Goal: Task Accomplishment & Management: Complete application form

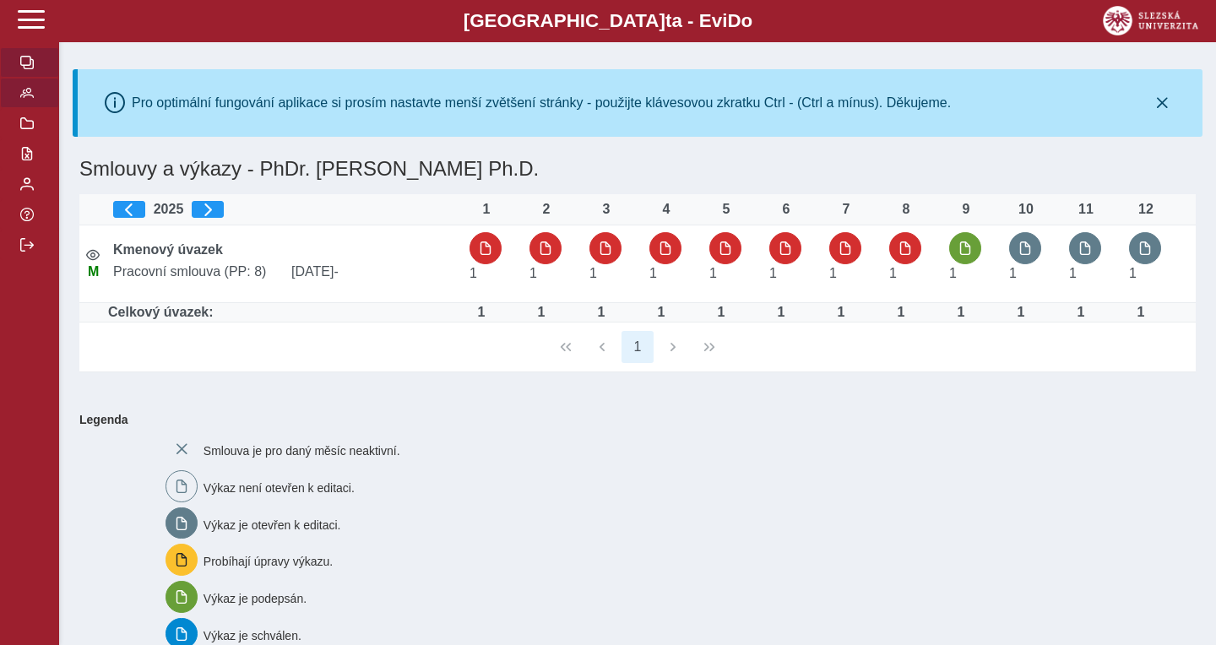
click at [36, 108] on button "button" at bounding box center [29, 93] width 59 height 30
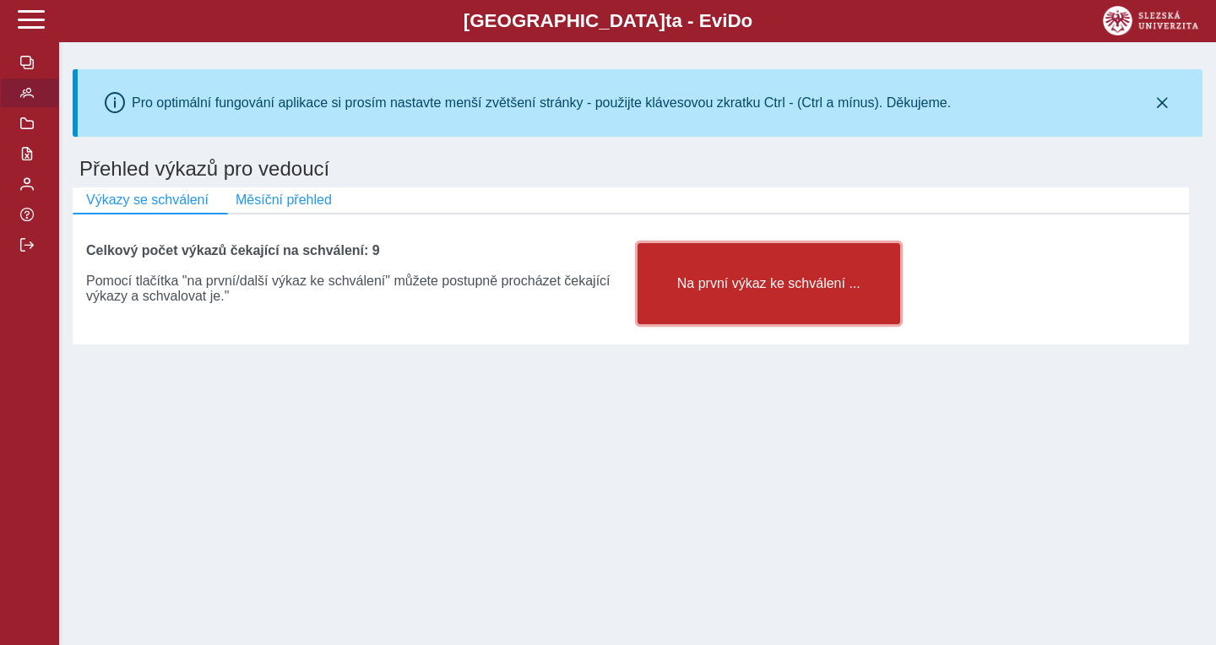
click at [721, 299] on button "Na první výkaz ke schválení ..." at bounding box center [768, 283] width 263 height 81
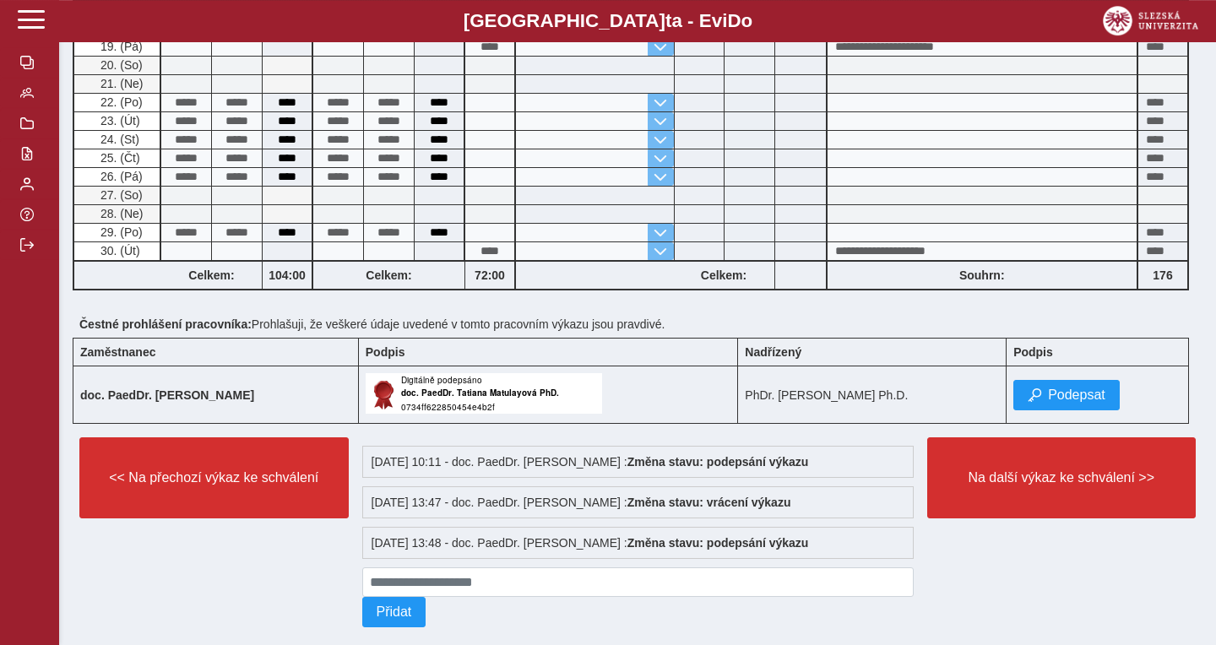
scroll to position [915, 0]
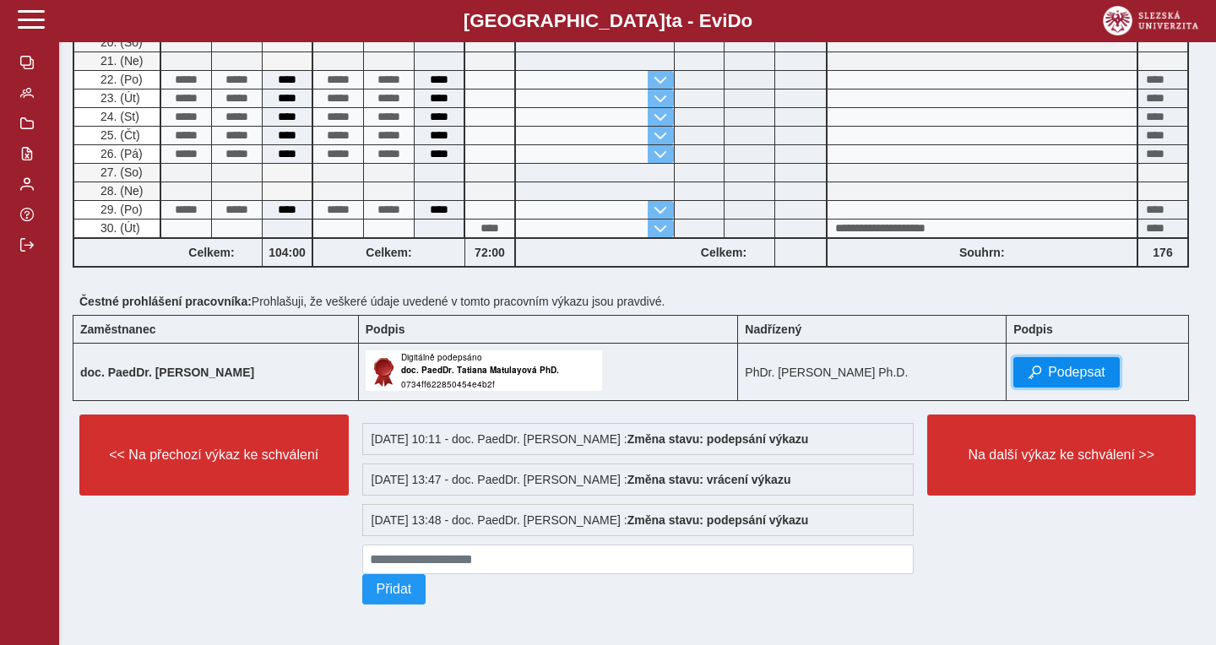
click at [1074, 371] on span "Podepsat" at bounding box center [1076, 372] width 57 height 15
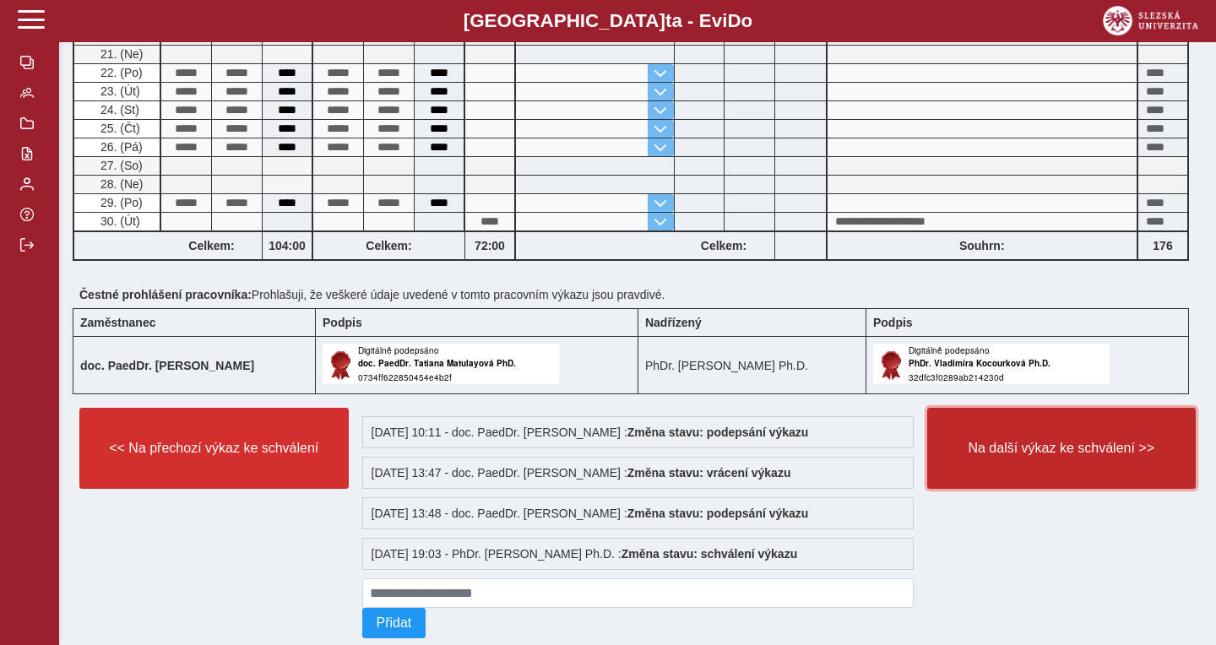
click at [1027, 442] on span "Na další výkaz ke schválení >>" at bounding box center [1061, 448] width 241 height 15
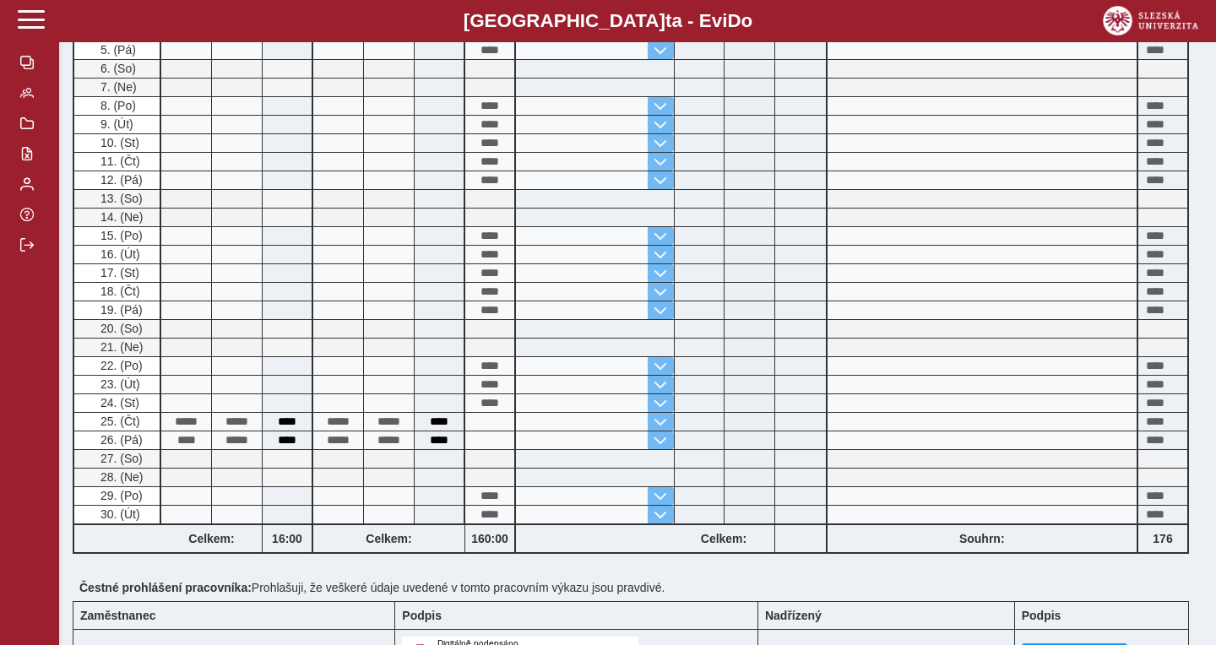
scroll to position [456, 0]
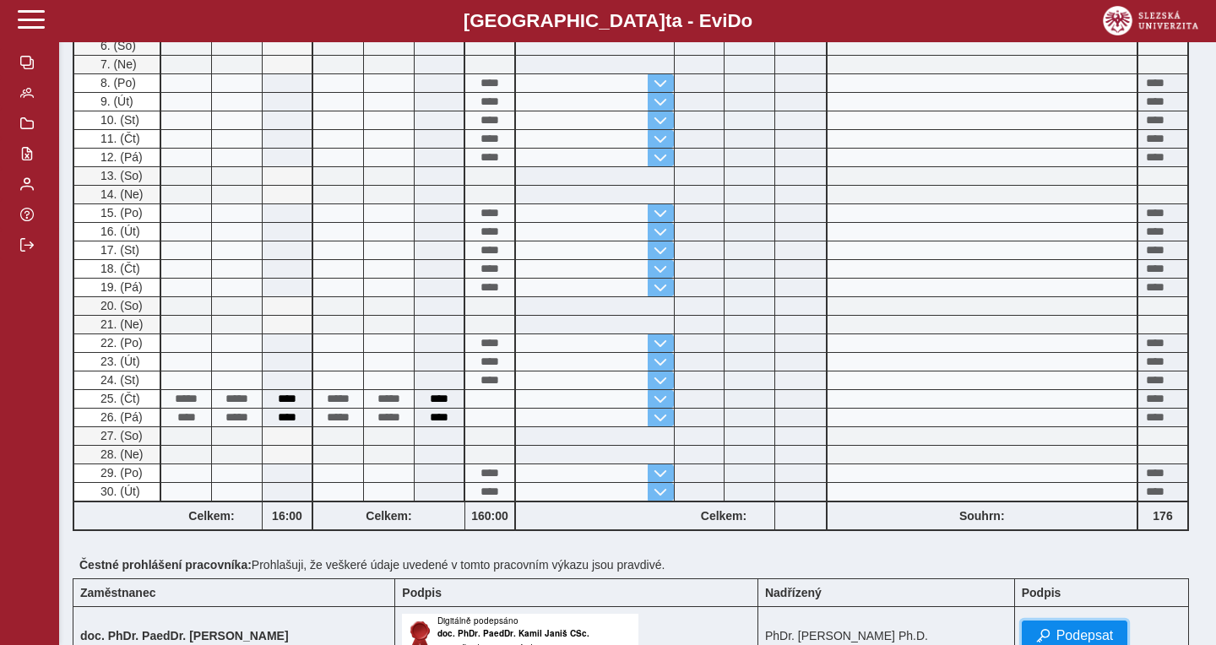
click at [1091, 624] on button "Podepsat" at bounding box center [1075, 636] width 106 height 30
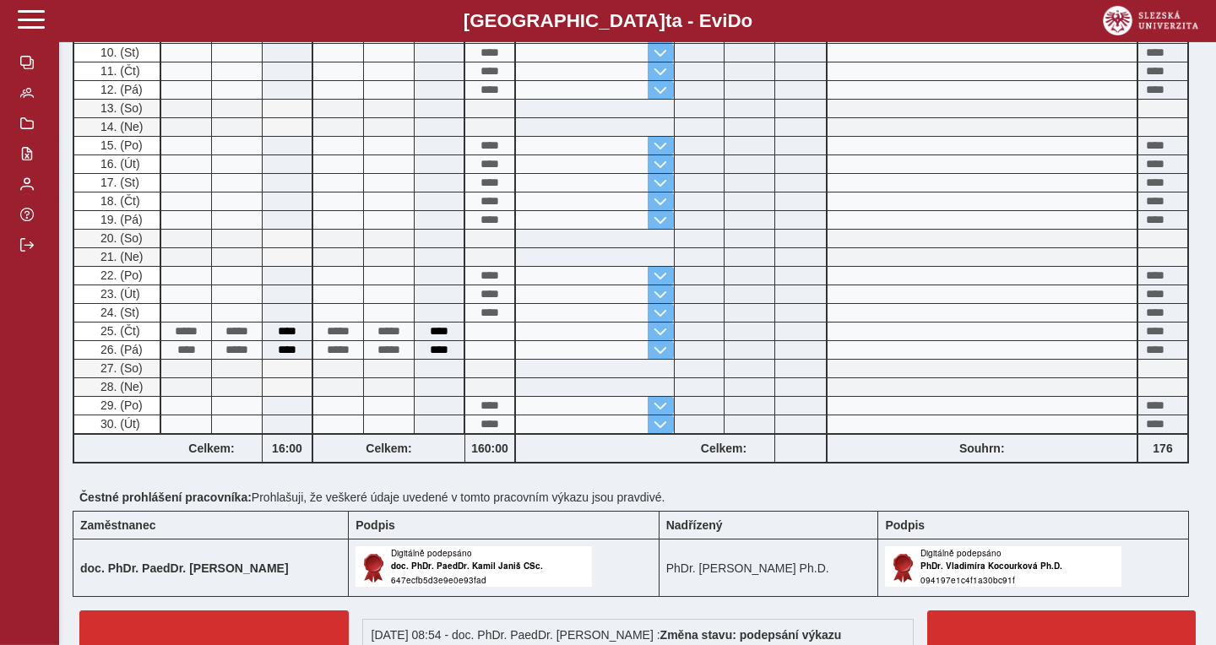
scroll to position [638, 0]
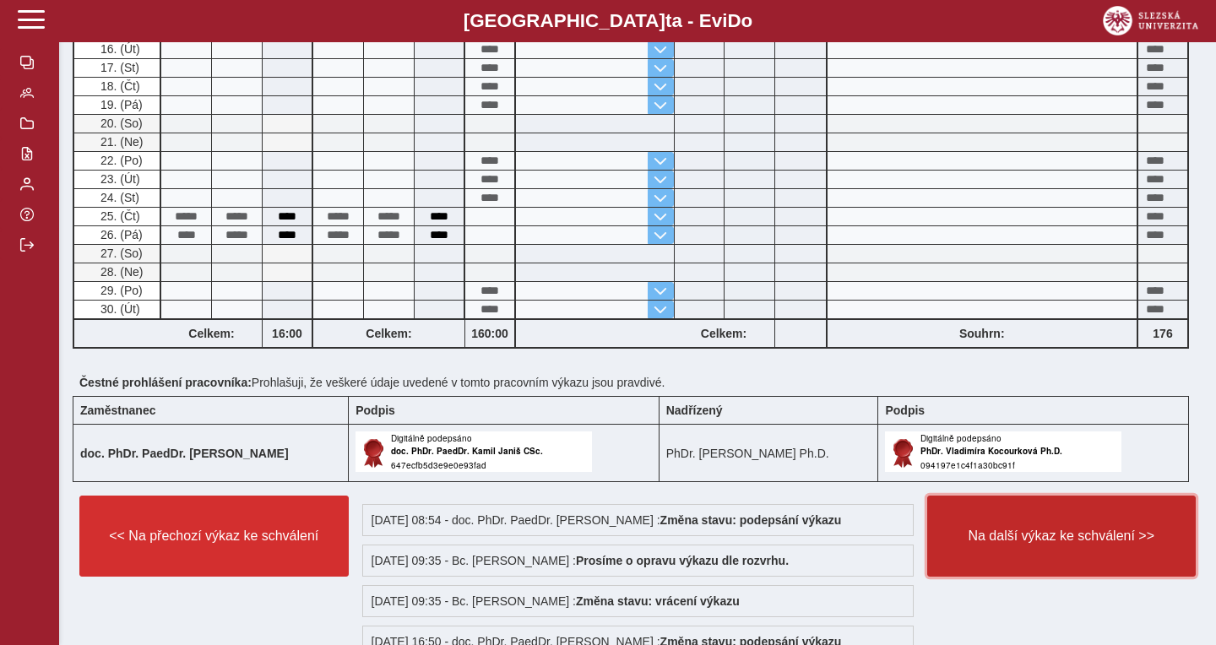
click at [1012, 523] on button "Na další výkaz ke schválení >>" at bounding box center [1061, 536] width 269 height 81
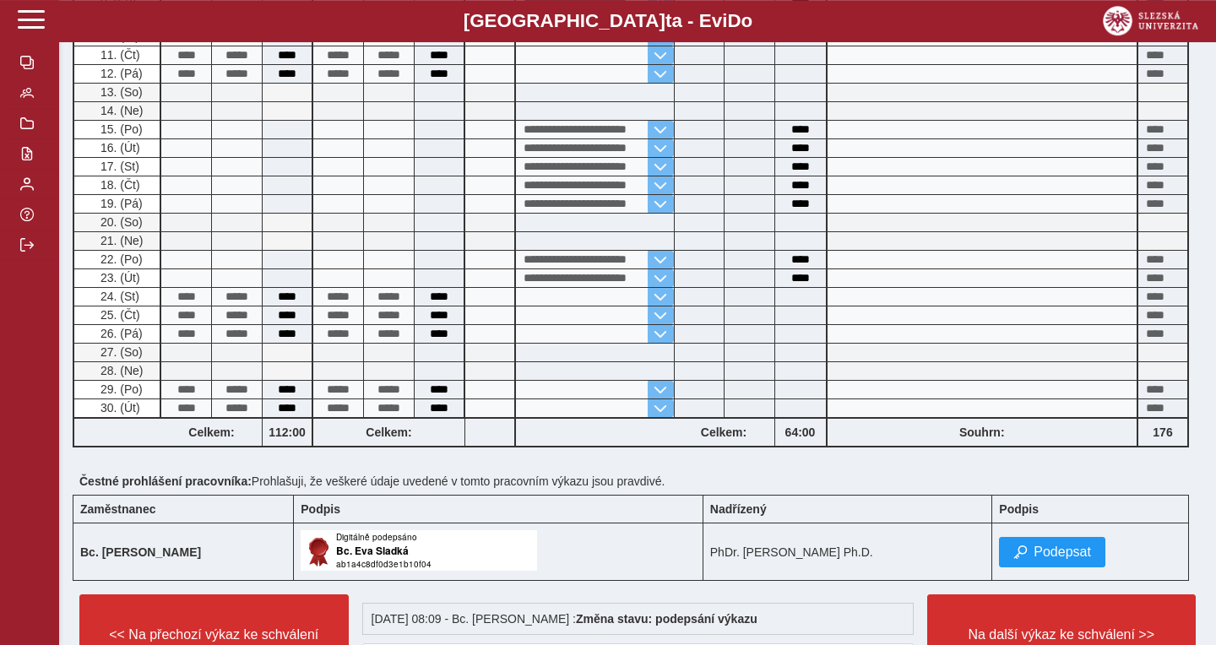
scroll to position [821, 0]
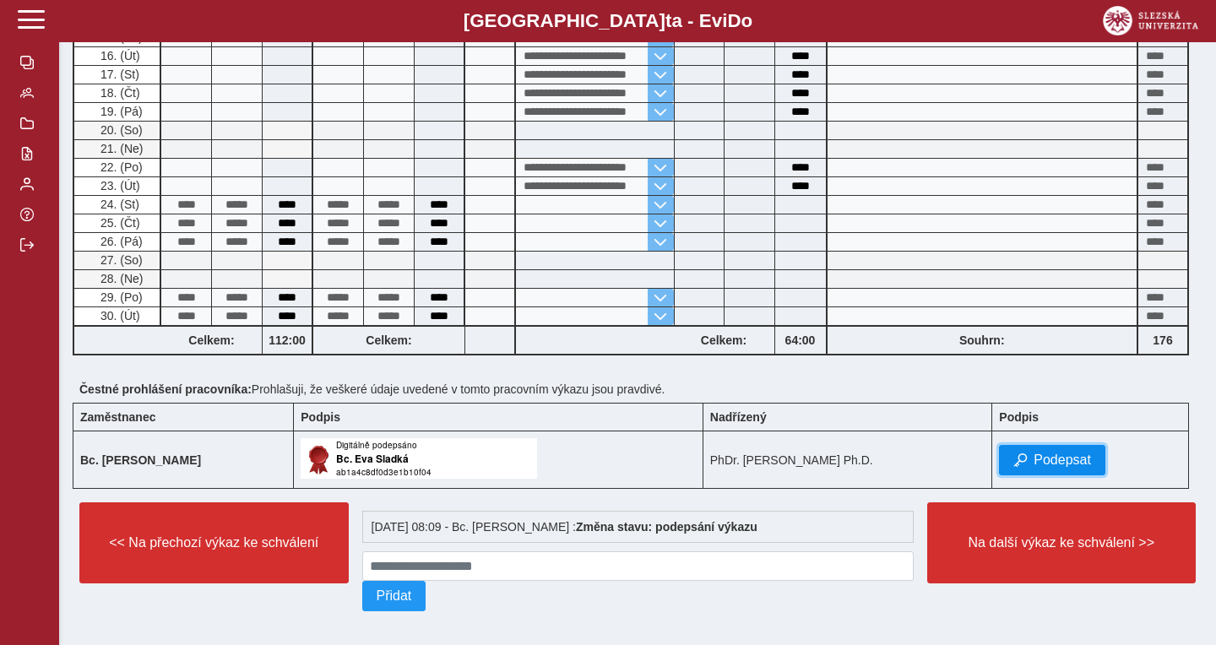
click at [1040, 453] on span "Podepsat" at bounding box center [1061, 460] width 57 height 15
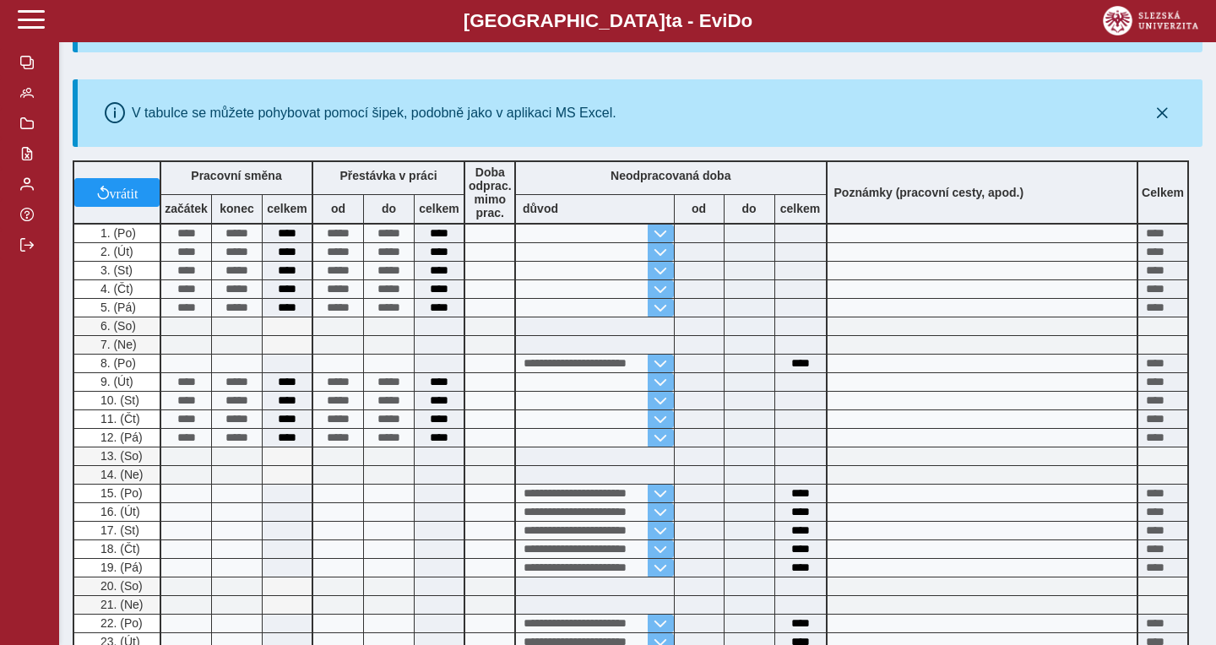
scroll to position [875, 0]
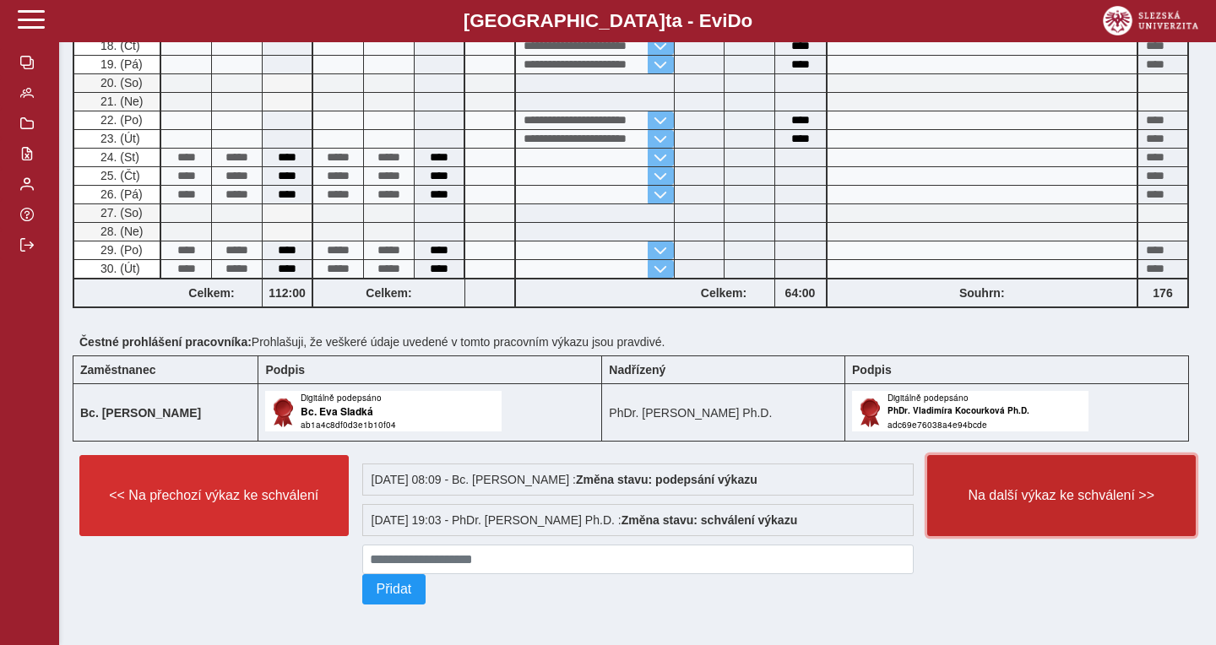
click at [1031, 501] on button "Na další výkaz ke schválení >>" at bounding box center [1061, 495] width 269 height 81
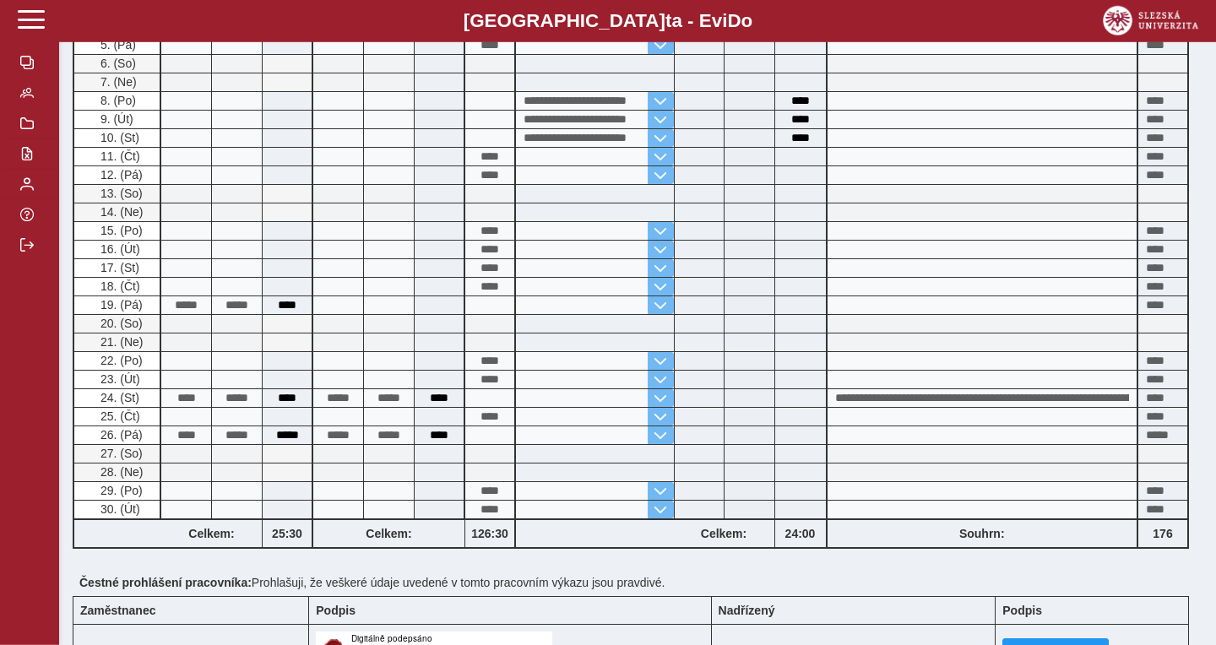
scroll to position [821, 0]
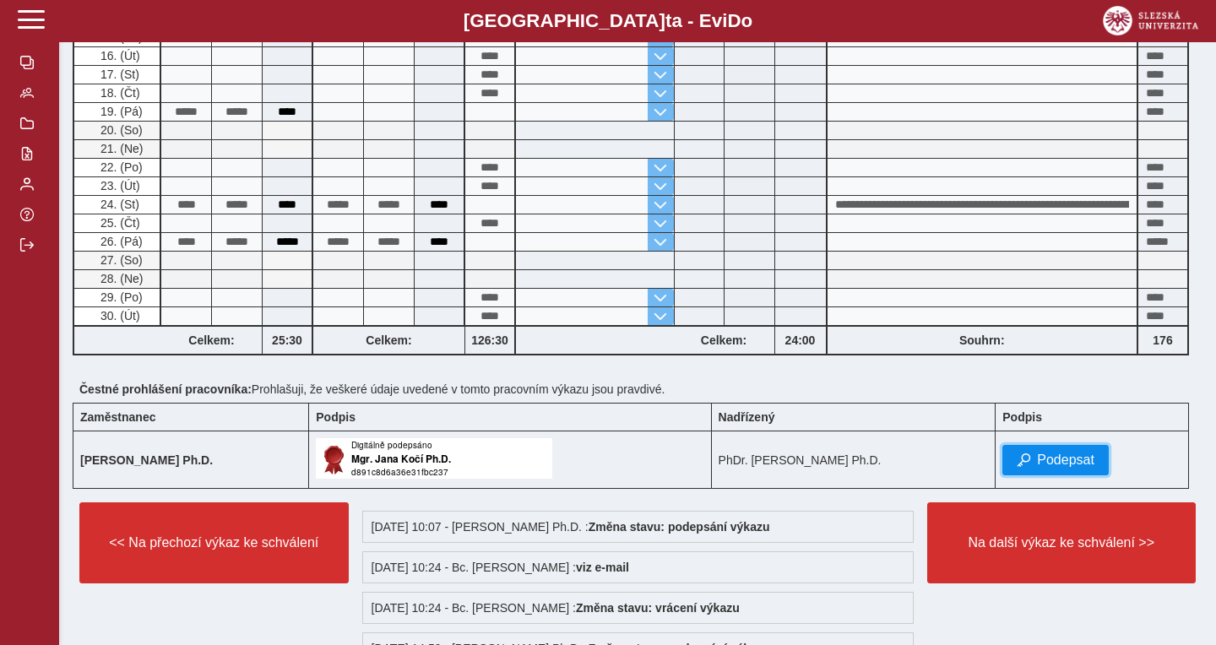
click at [1057, 459] on span "Podepsat" at bounding box center [1065, 460] width 57 height 15
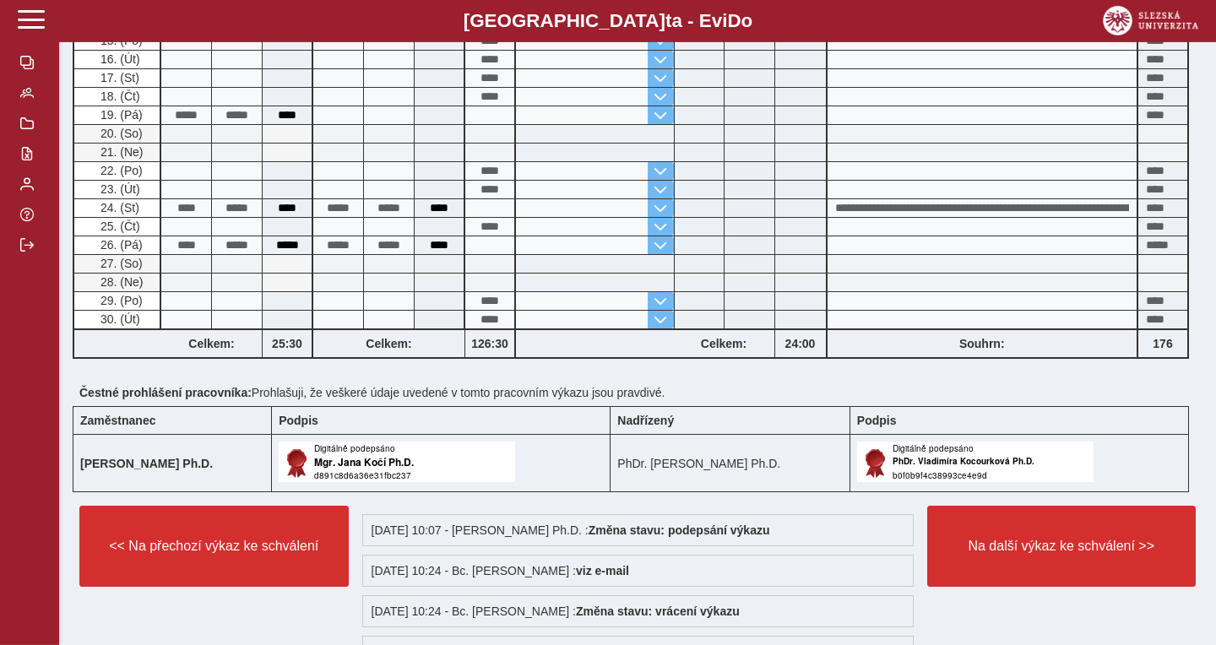
scroll to position [912, 0]
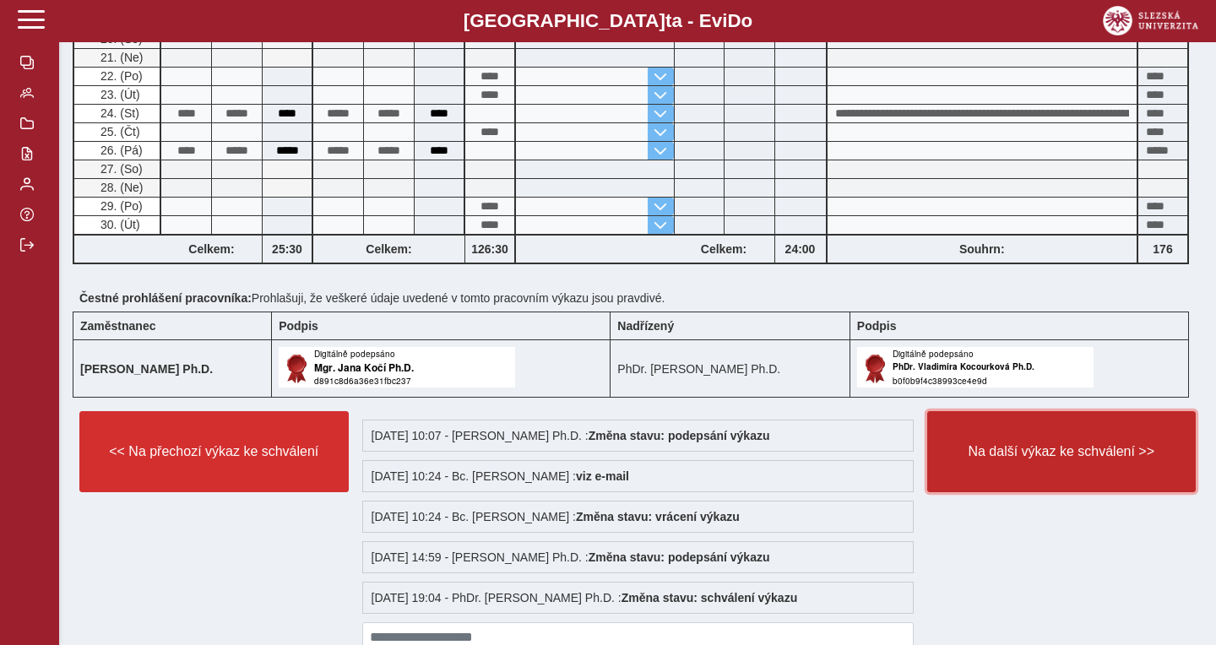
click at [1039, 455] on span "Na další výkaz ke schválení >>" at bounding box center [1061, 451] width 241 height 15
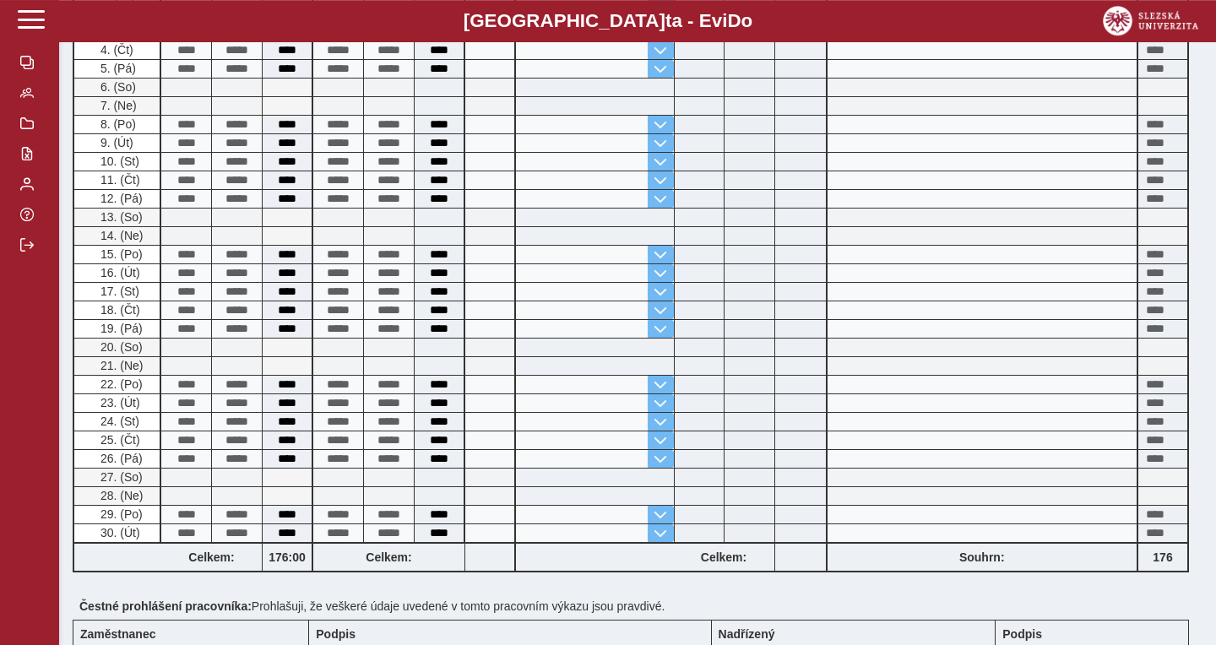
scroll to position [821, 0]
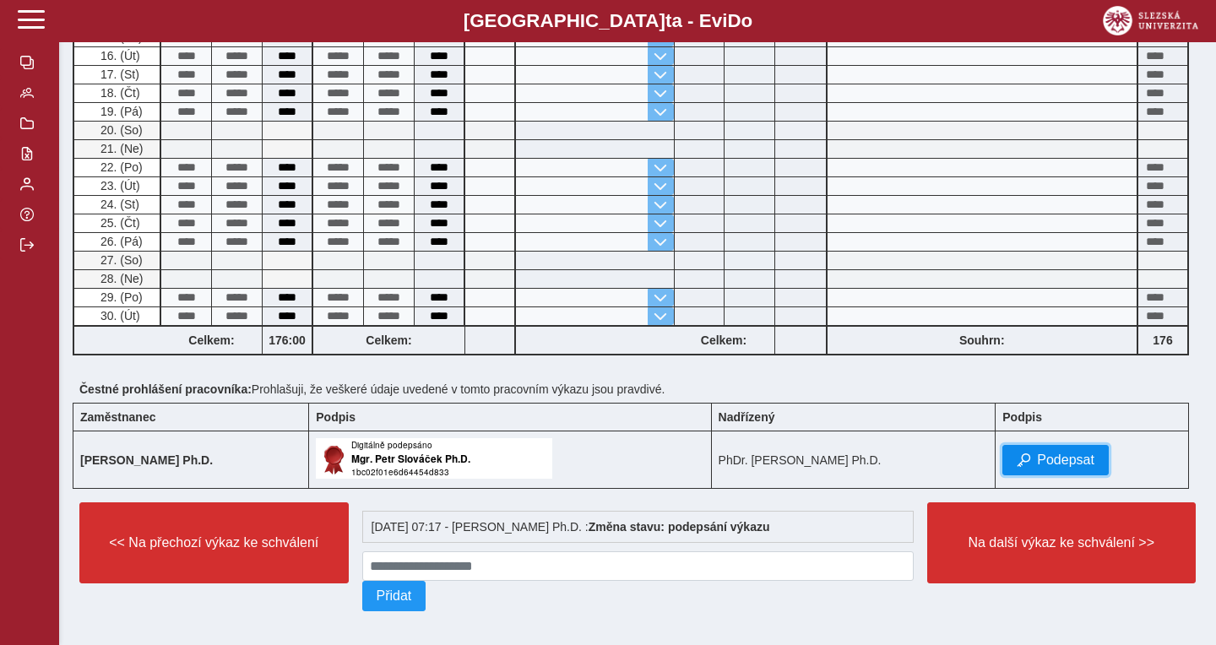
click at [1064, 458] on span "Podepsat" at bounding box center [1065, 460] width 57 height 15
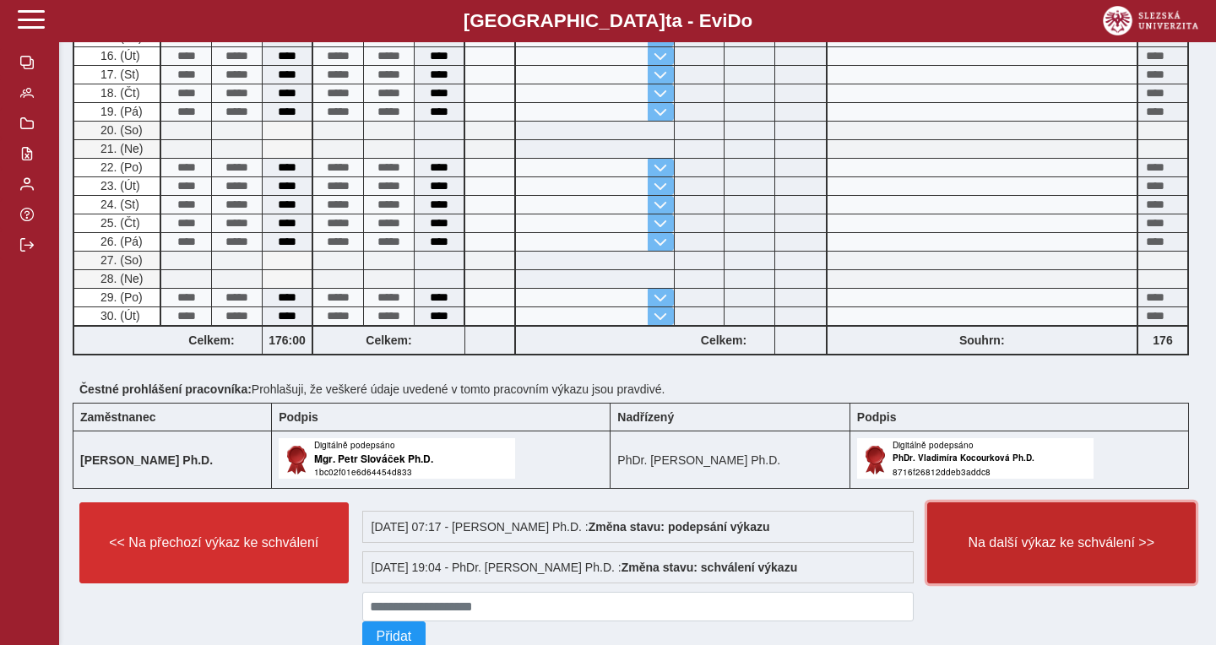
click at [1027, 547] on span "Na další výkaz ke schválení >>" at bounding box center [1061, 542] width 241 height 15
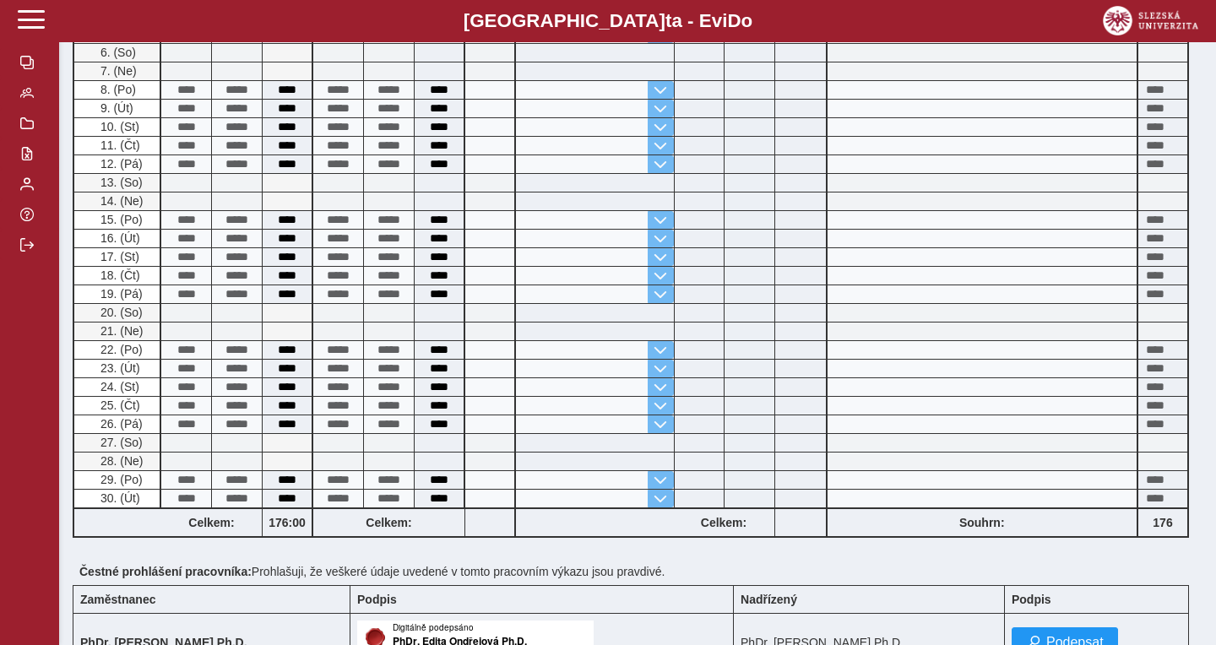
scroll to position [834, 0]
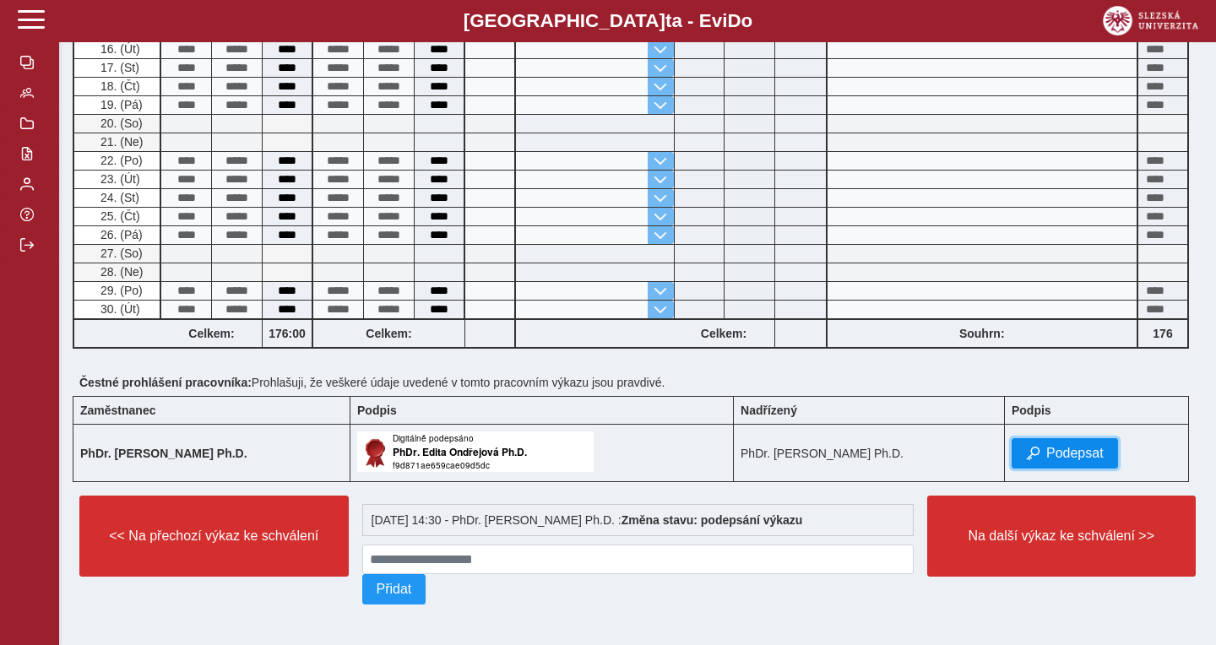
click at [1067, 456] on button "Podepsat" at bounding box center [1064, 453] width 106 height 30
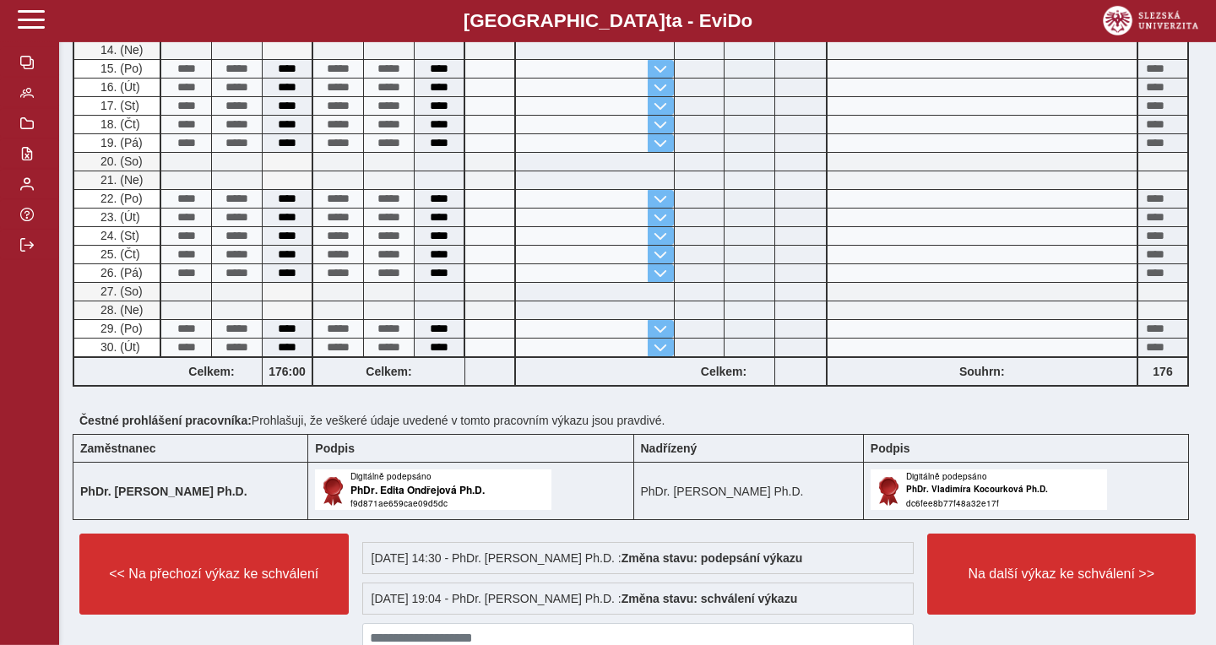
scroll to position [875, 0]
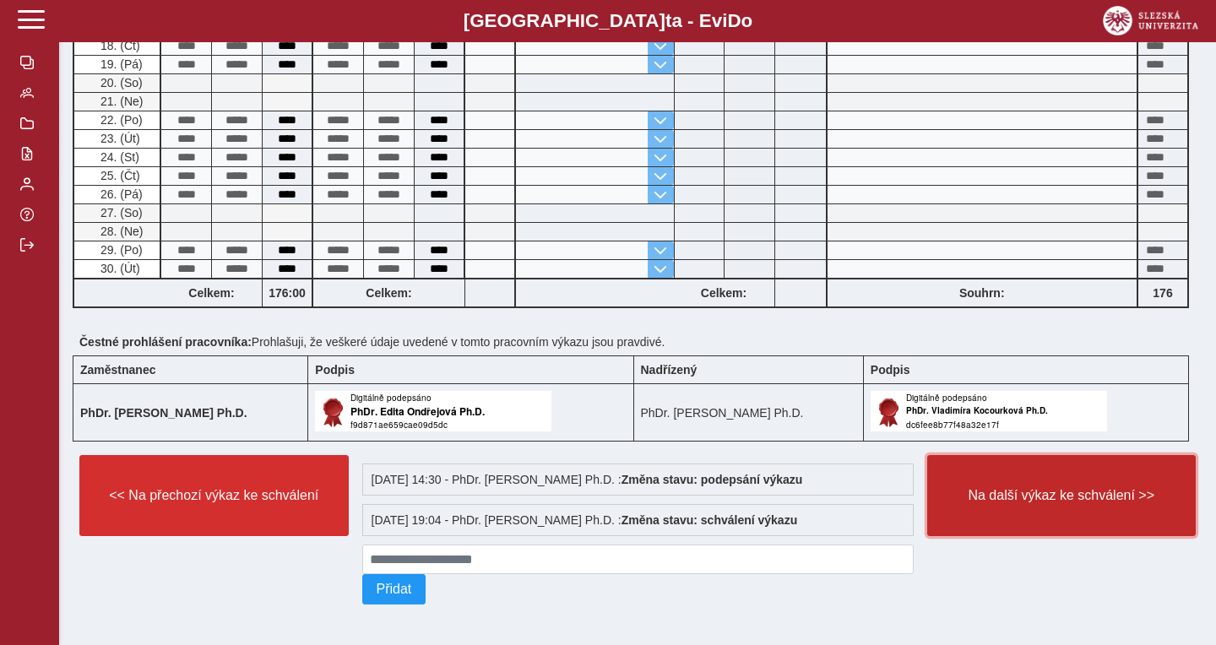
click at [1011, 488] on span "Na další výkaz ke schválení >>" at bounding box center [1061, 495] width 241 height 15
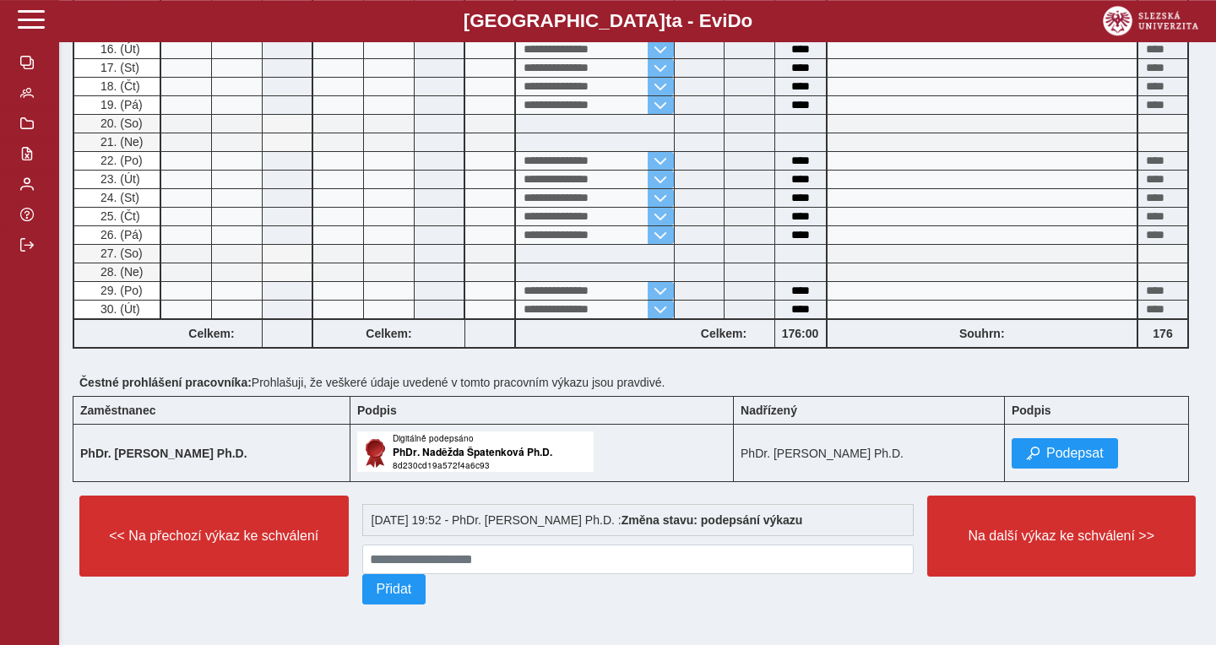
scroll to position [834, 0]
click at [1073, 446] on span "Podepsat" at bounding box center [1074, 453] width 57 height 15
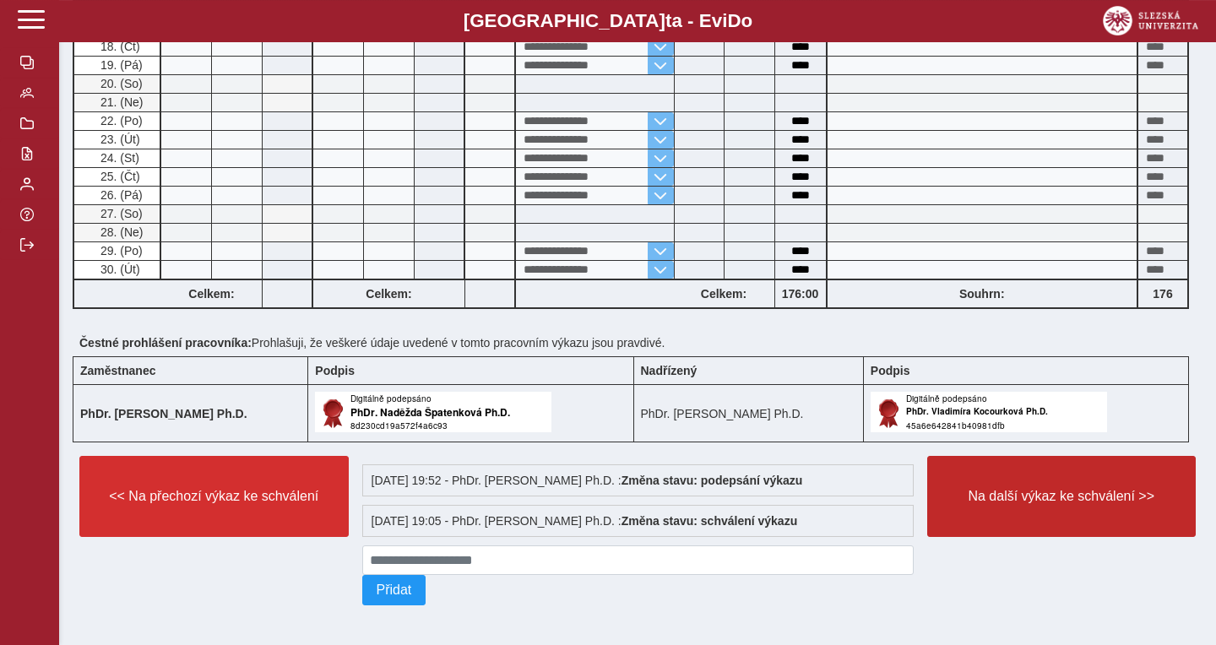
scroll to position [875, 0]
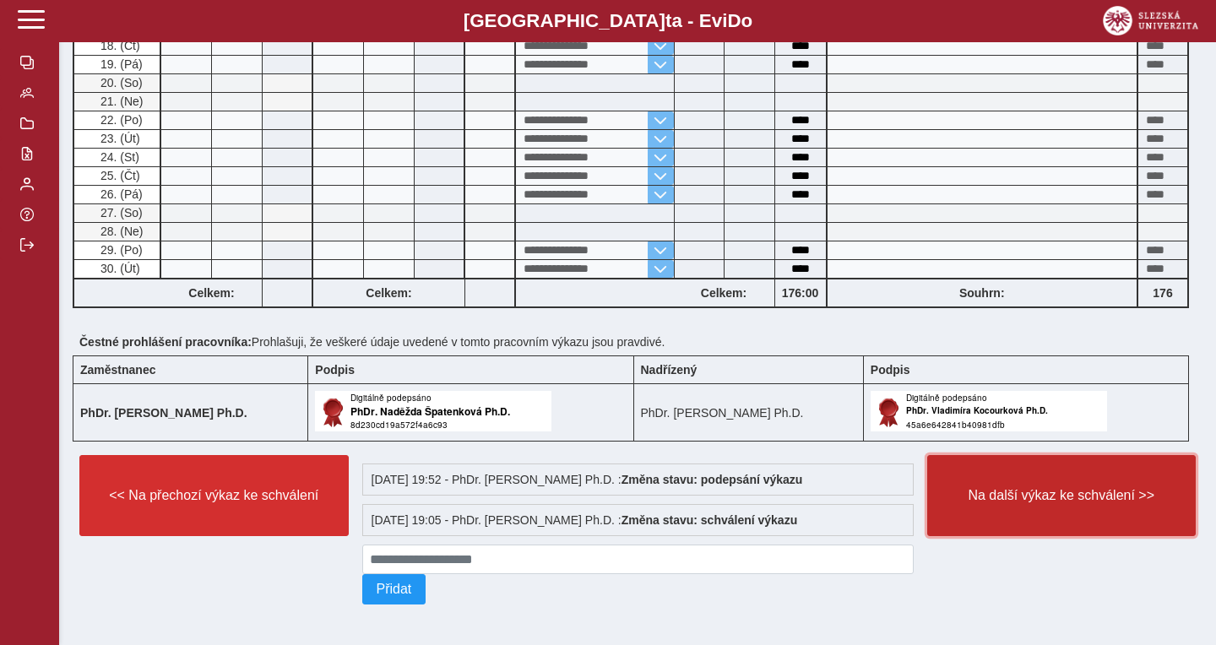
click at [1033, 491] on span "Na další výkaz ke schválení >>" at bounding box center [1061, 495] width 241 height 15
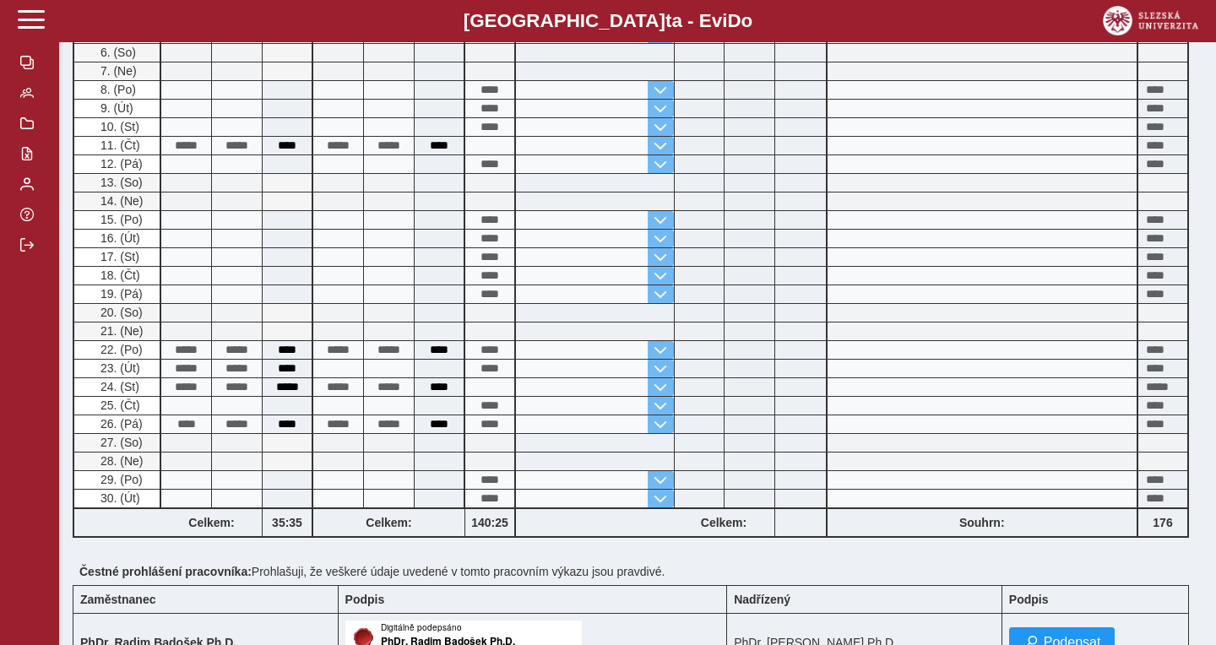
scroll to position [729, 0]
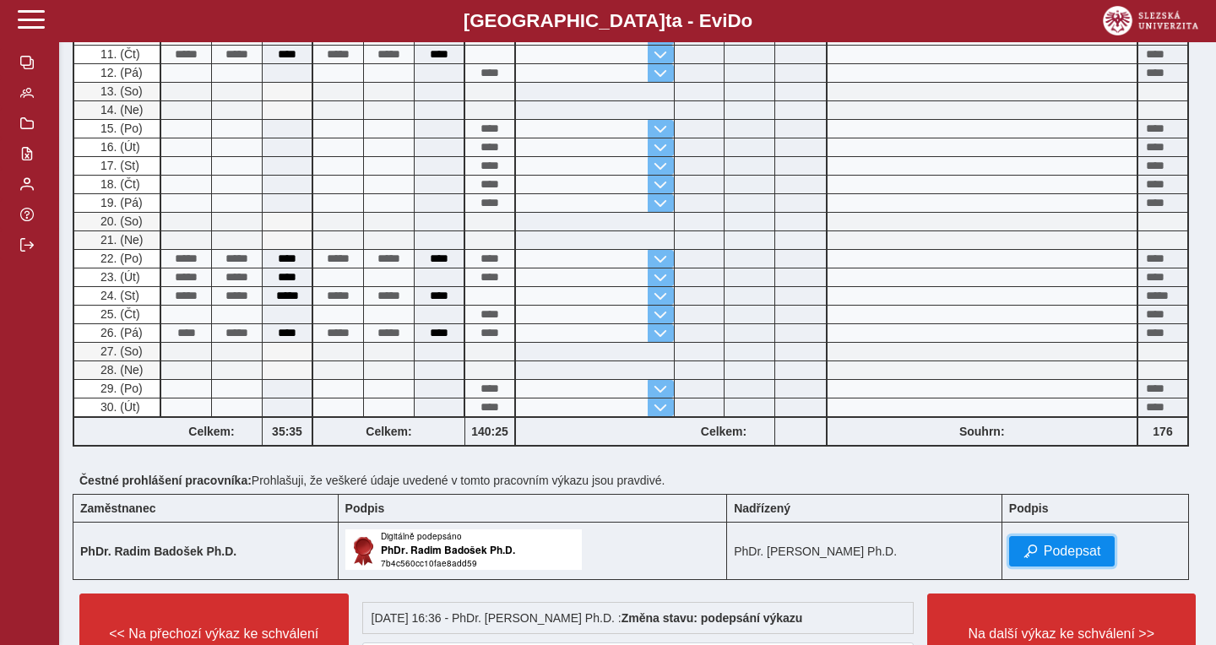
click at [1046, 545] on button "Podepsat" at bounding box center [1062, 551] width 106 height 30
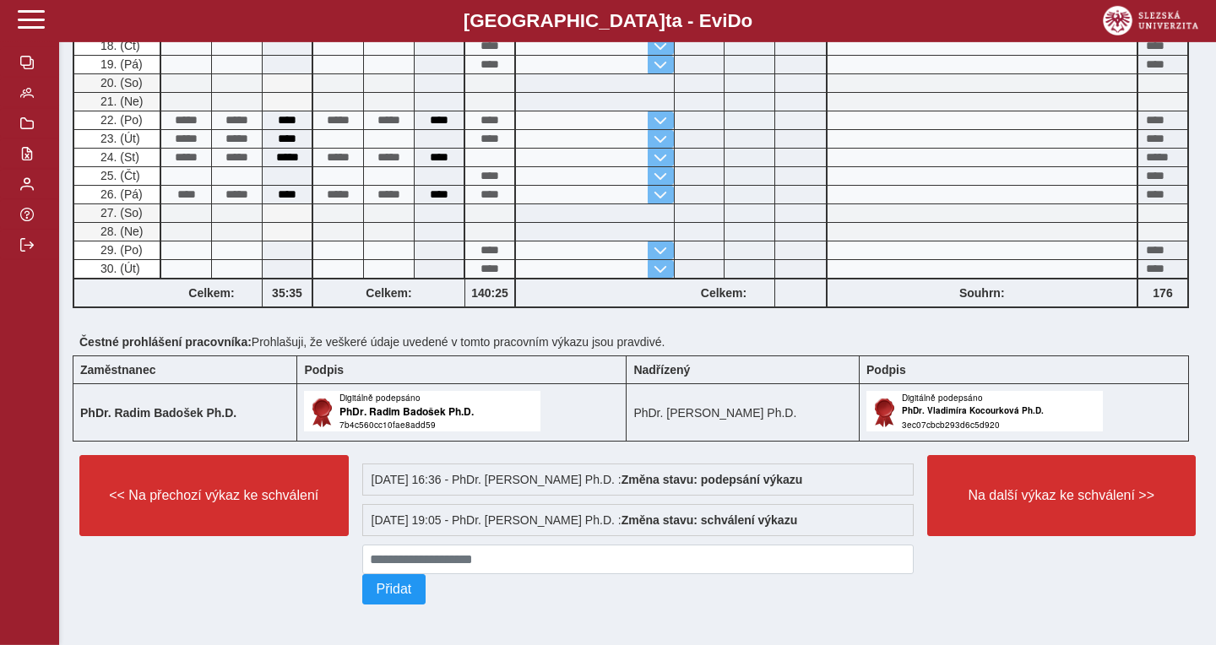
scroll to position [875, 0]
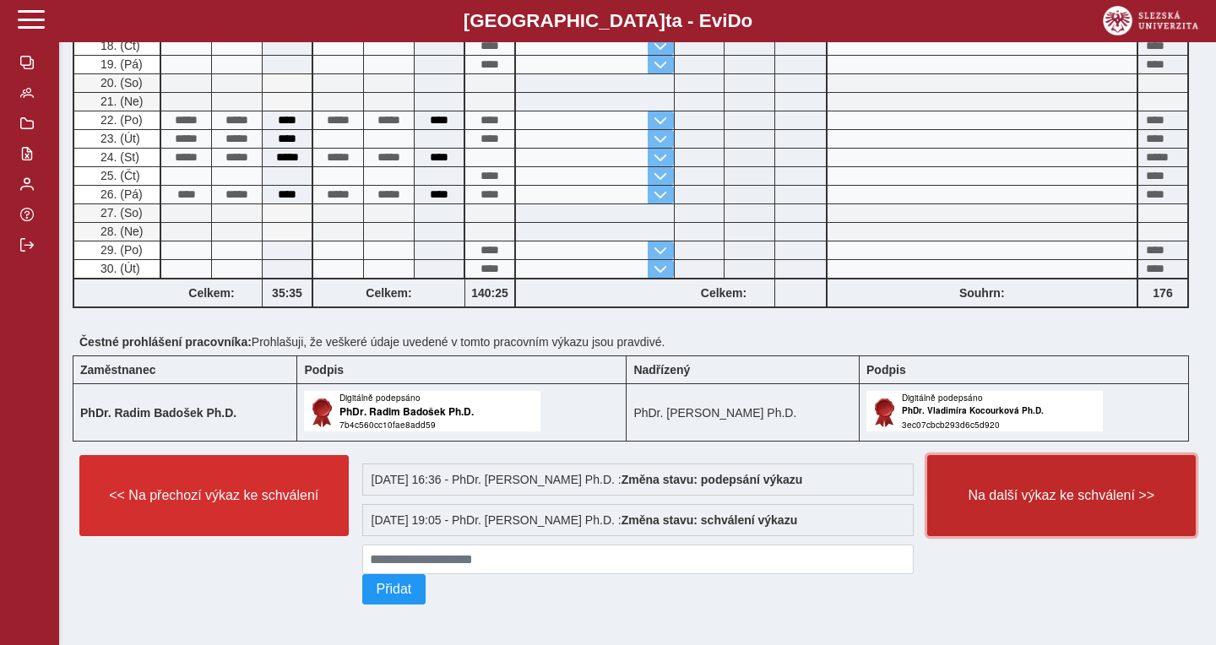
click at [1006, 491] on span "Na další výkaz ke schválení >>" at bounding box center [1061, 495] width 241 height 15
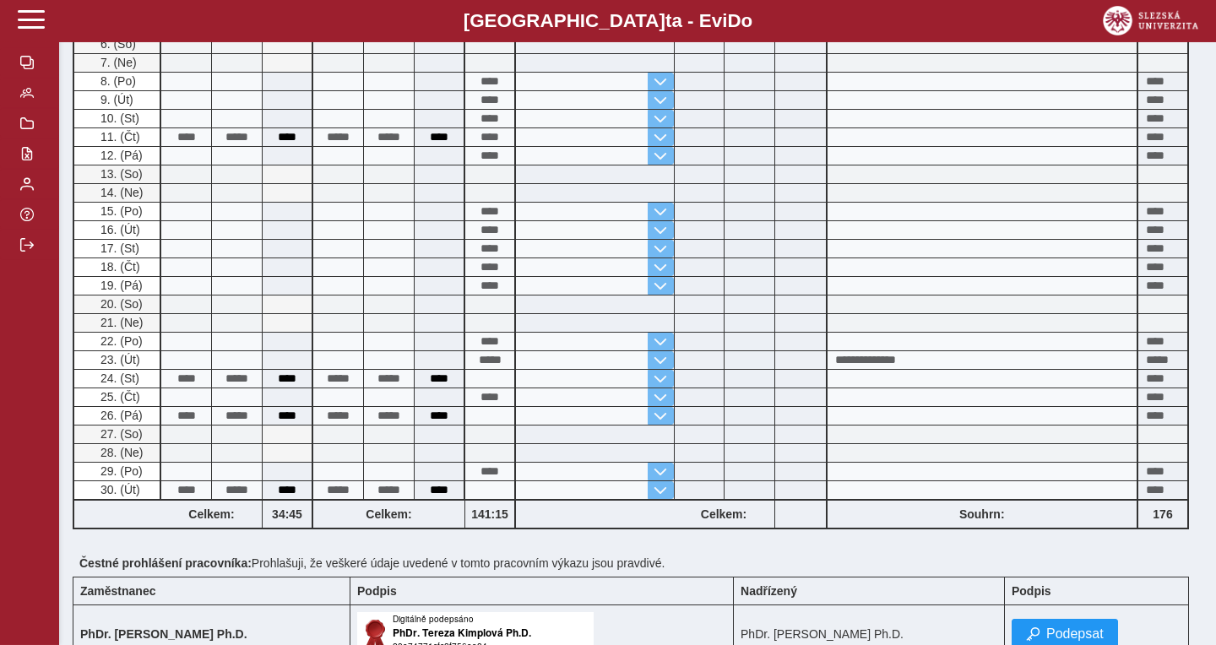
scroll to position [729, 0]
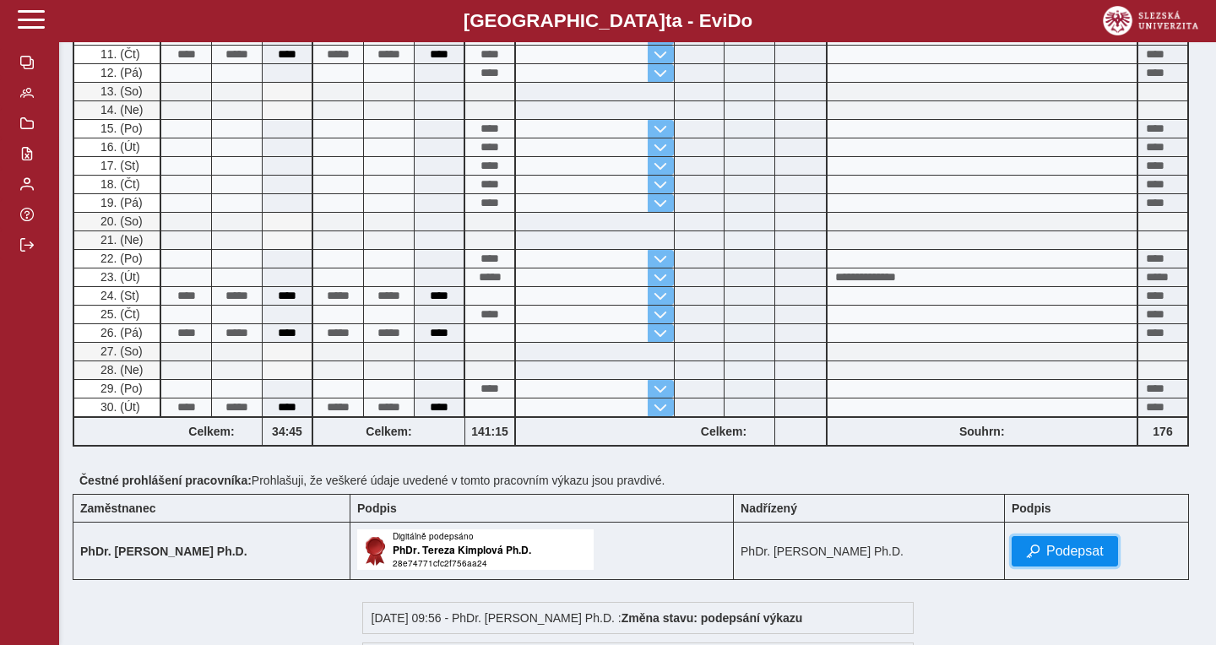
click at [1057, 545] on span "Podepsat" at bounding box center [1074, 551] width 57 height 15
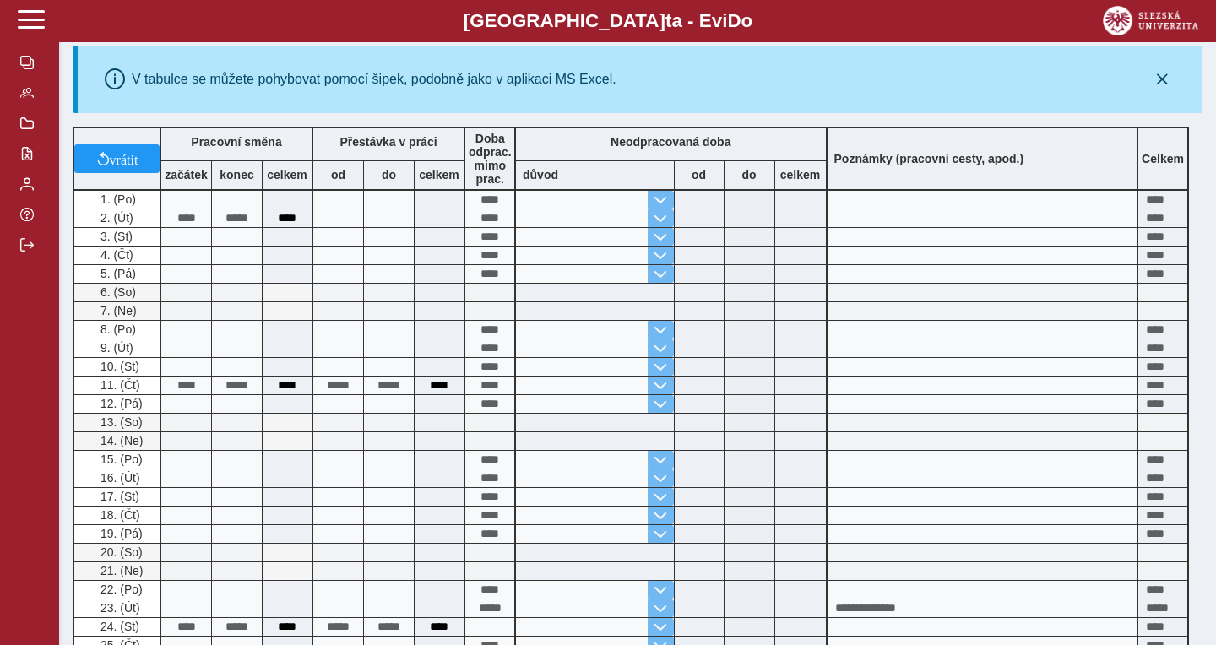
scroll to position [0, 0]
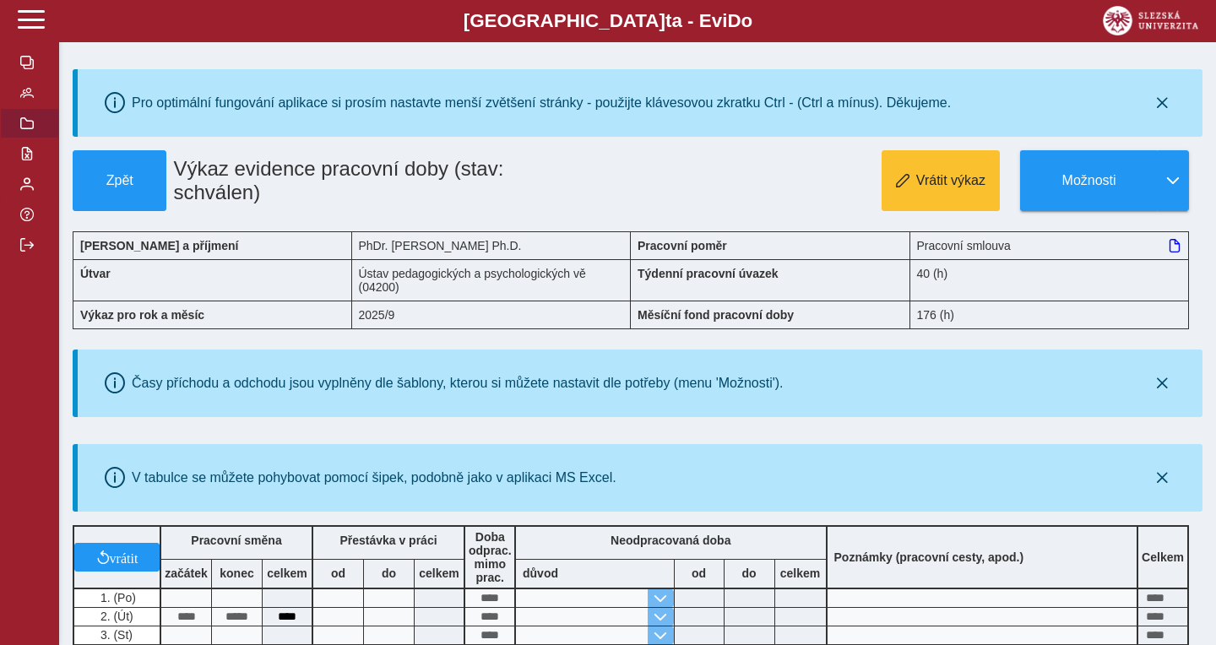
click at [19, 138] on button "button" at bounding box center [29, 123] width 59 height 30
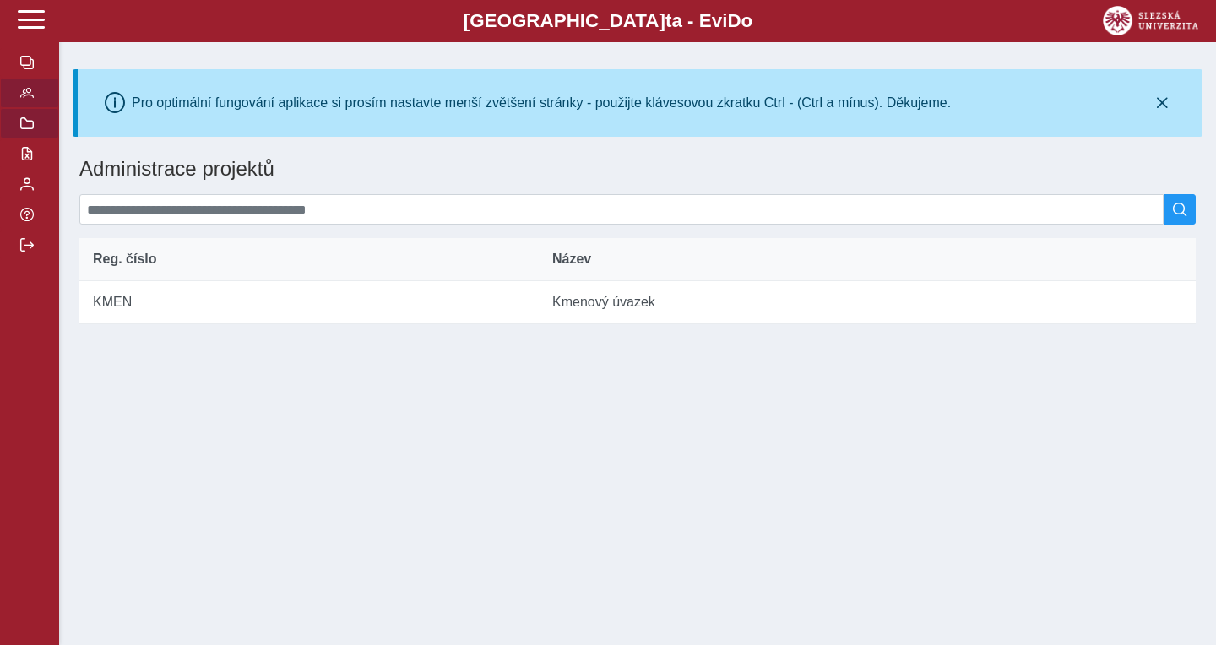
click at [32, 100] on span "button" at bounding box center [27, 93] width 14 height 14
